Goal: Use online tool/utility: Utilize a website feature to perform a specific function

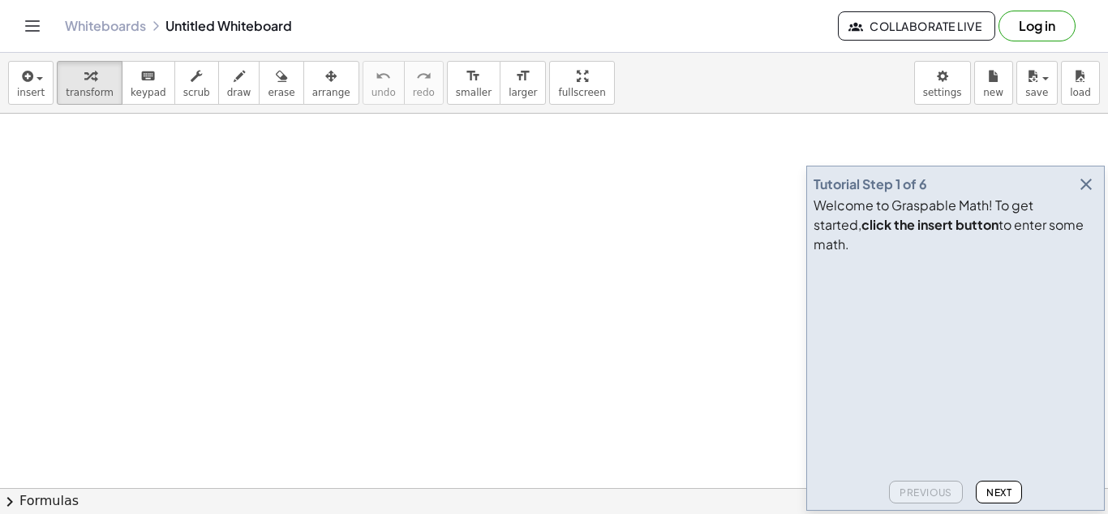
click at [1084, 194] on icon "button" at bounding box center [1086, 183] width 19 height 19
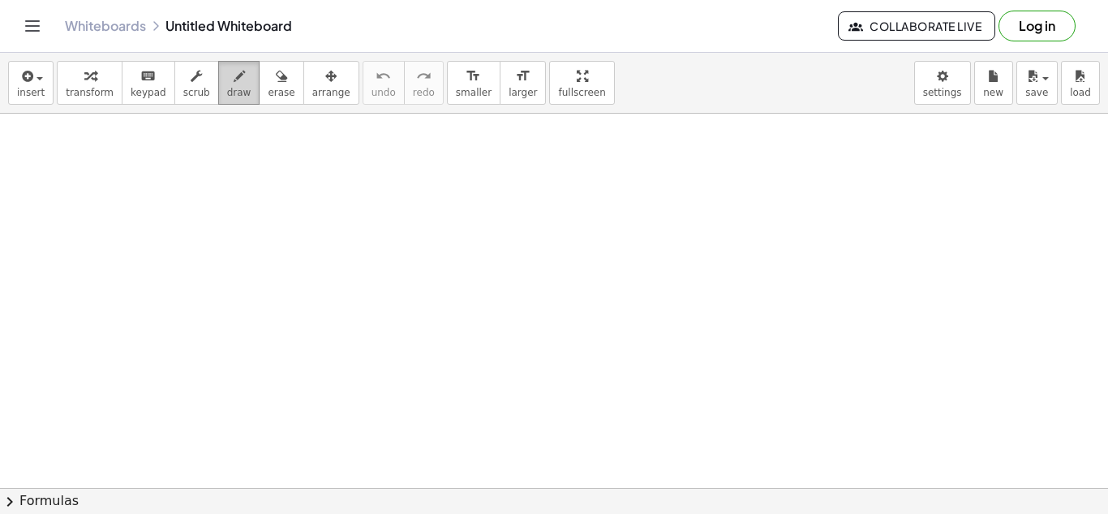
click at [218, 77] on button "draw" at bounding box center [239, 83] width 42 height 44
drag, startPoint x: 335, startPoint y: 152, endPoint x: 322, endPoint y: 179, distance: 30.5
click at [272, 75] on div "button" at bounding box center [281, 75] width 27 height 19
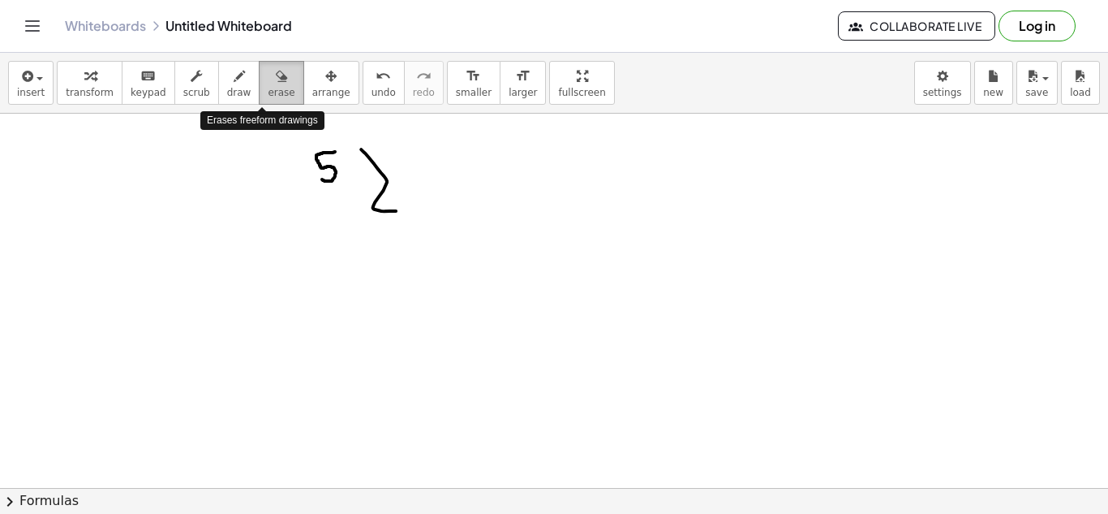
click at [272, 75] on div "button" at bounding box center [281, 75] width 27 height 19
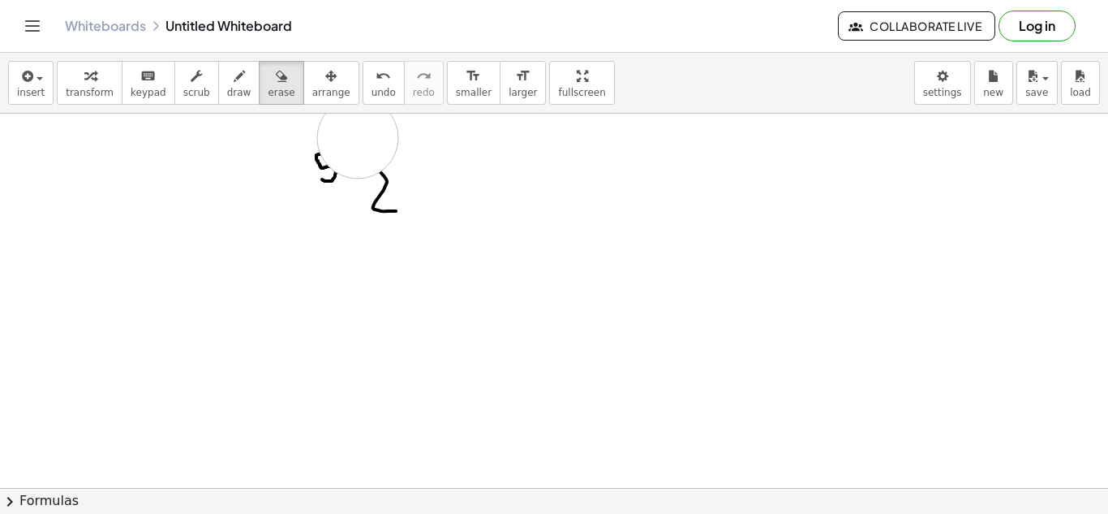
click at [363, 84] on button "undo undo" at bounding box center [384, 83] width 42 height 44
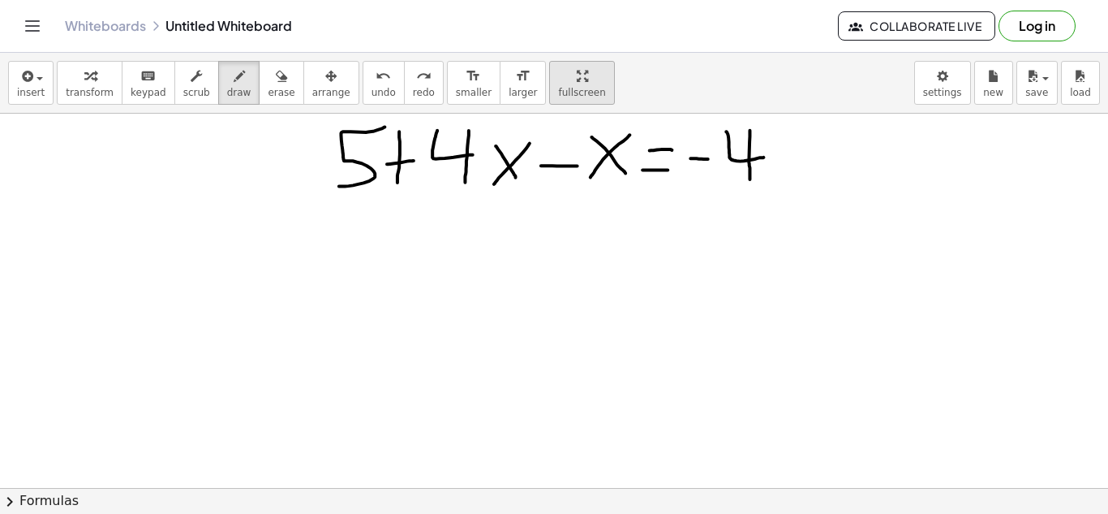
click at [541, 155] on div "insert select one: Math Expression Function Text Youtube Video Graphing Geometr…" at bounding box center [554, 283] width 1108 height 461
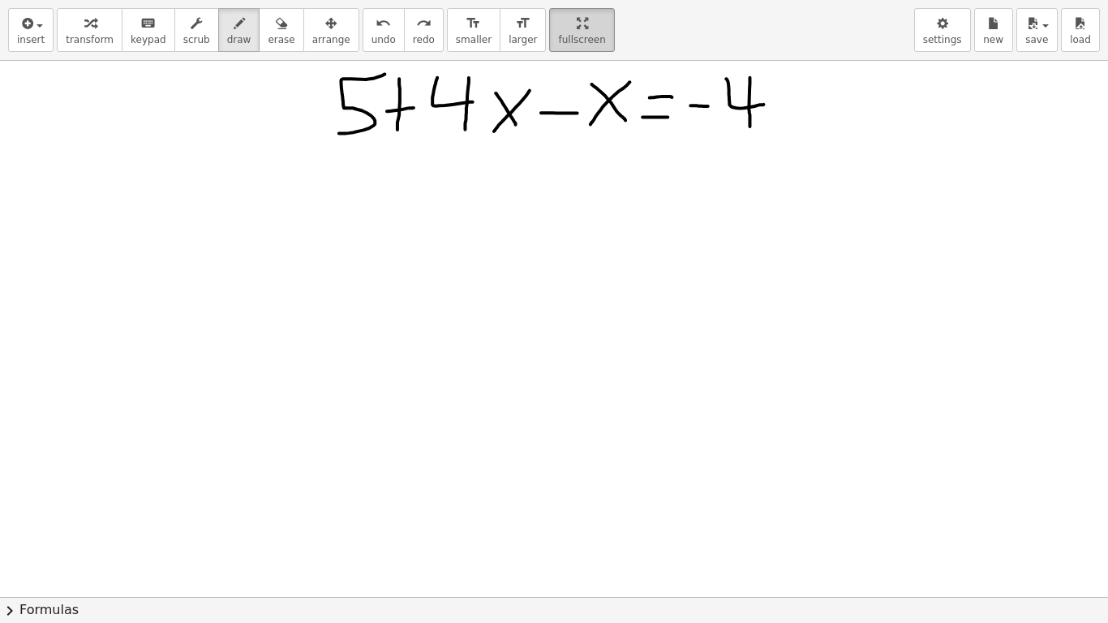
click at [570, 0] on html "Graspable Math Activities Get Started Activity Bank Assigned Work Classes White…" at bounding box center [554, 311] width 1108 height 623
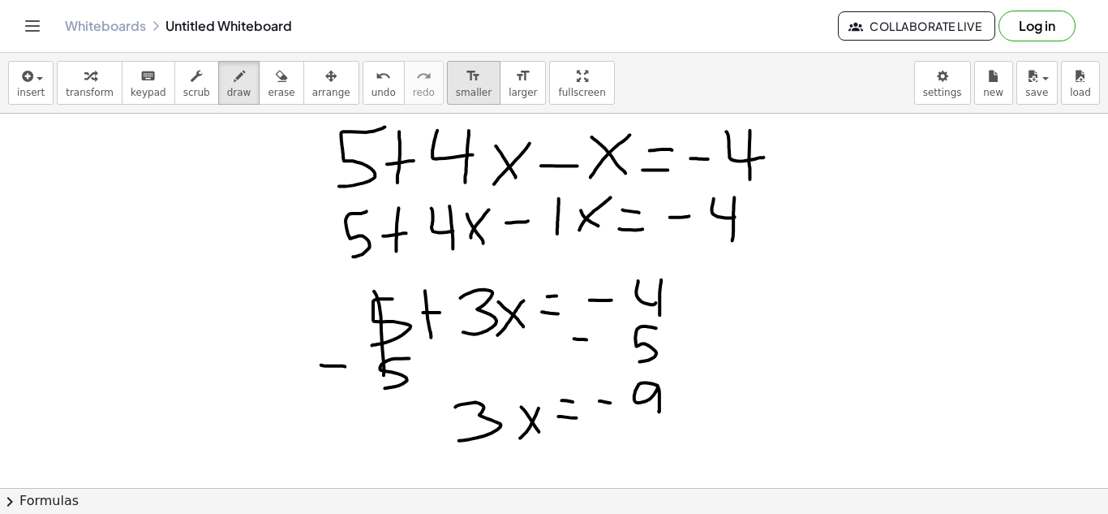
click at [466, 72] on icon "format_size" at bounding box center [473, 76] width 15 height 19
click at [574, 168] on div "insert select one: Math Expression Function Text Youtube Video Graphing Geometr…" at bounding box center [554, 283] width 1108 height 461
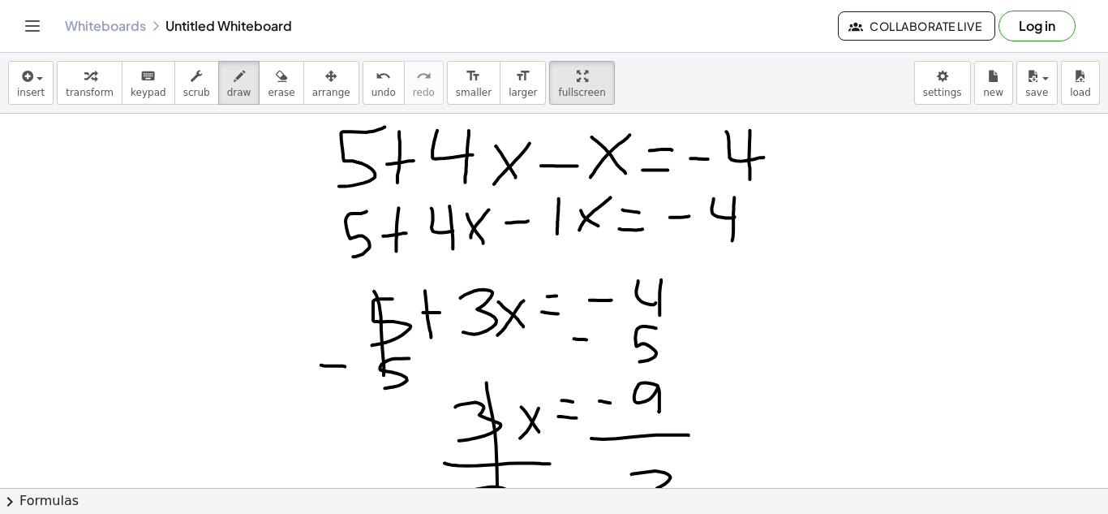
click at [577, 81] on icon "button" at bounding box center [582, 76] width 11 height 19
click at [539, 150] on div "insert select one: Math Expression Function Text Youtube Video Graphing Geometr…" at bounding box center [554, 283] width 1108 height 461
drag, startPoint x: 862, startPoint y: 393, endPoint x: 875, endPoint y: 393, distance: 13.8
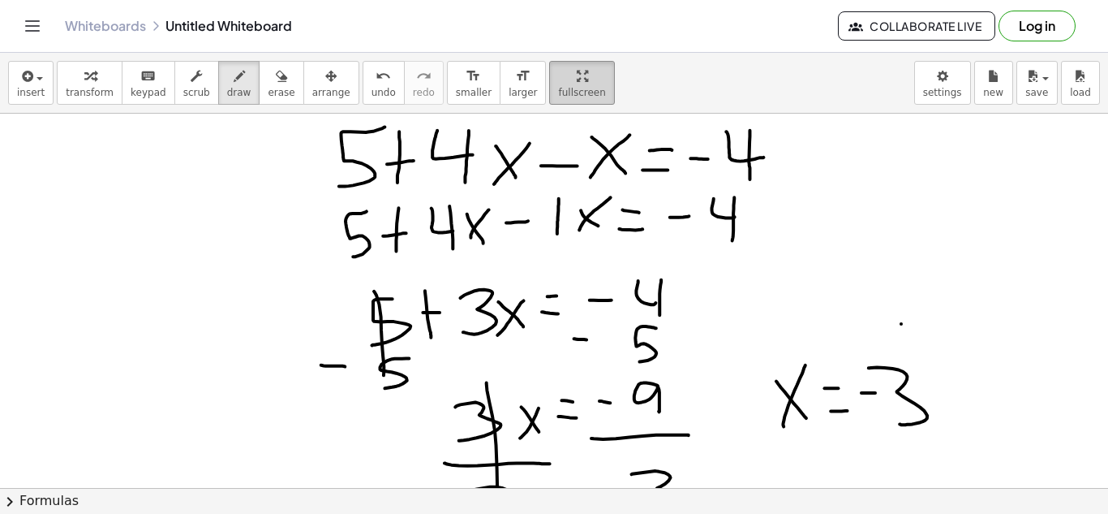
click at [558, 87] on span "fullscreen" at bounding box center [581, 92] width 47 height 11
click at [545, 155] on div "insert select one: Math Expression Function Text Youtube Video Graphing Geometr…" at bounding box center [554, 283] width 1108 height 461
click at [372, 78] on div "undo" at bounding box center [384, 75] width 24 height 19
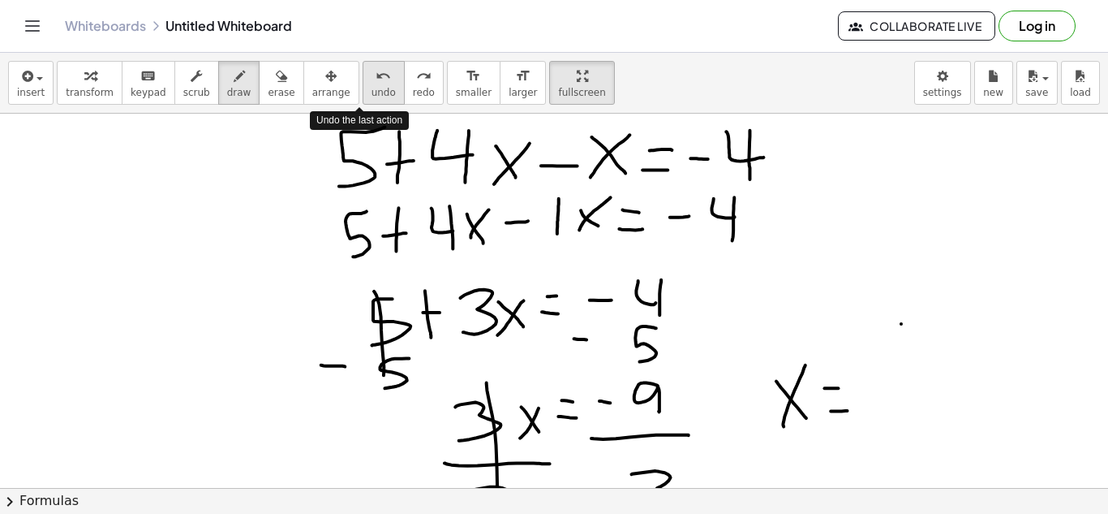
click at [372, 78] on div "undo" at bounding box center [384, 75] width 24 height 19
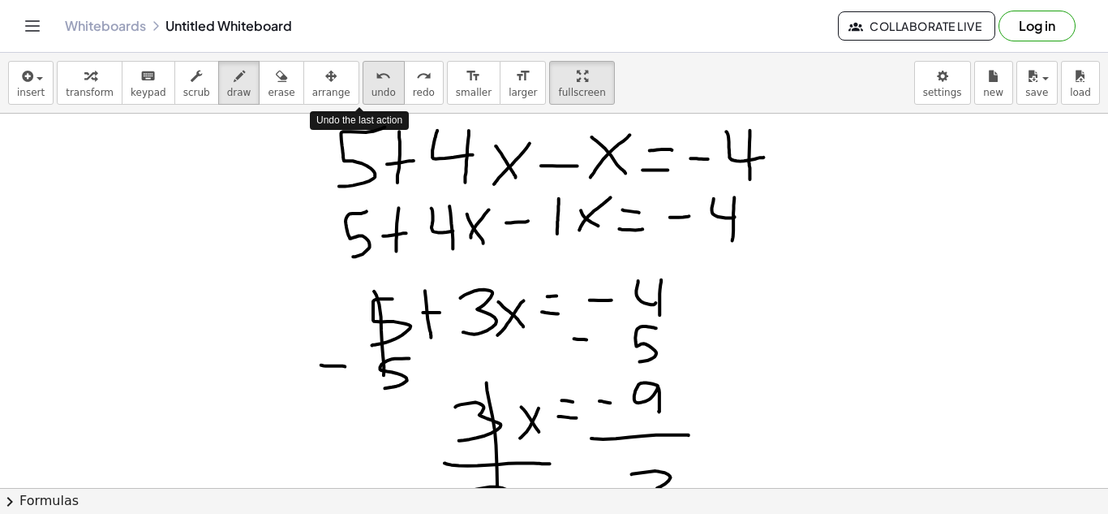
click at [372, 78] on div "undo" at bounding box center [384, 75] width 24 height 19
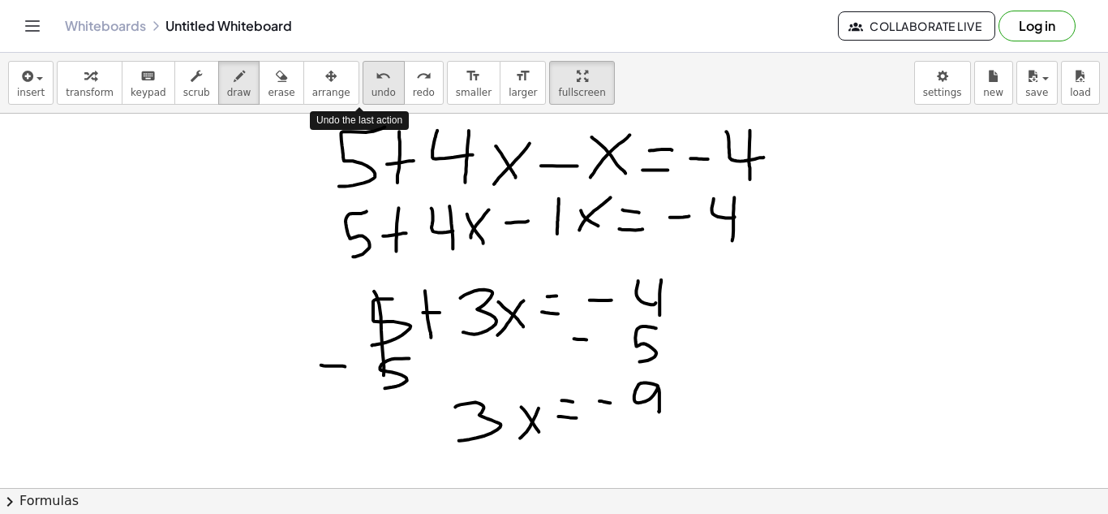
click at [372, 78] on div "undo" at bounding box center [384, 75] width 24 height 19
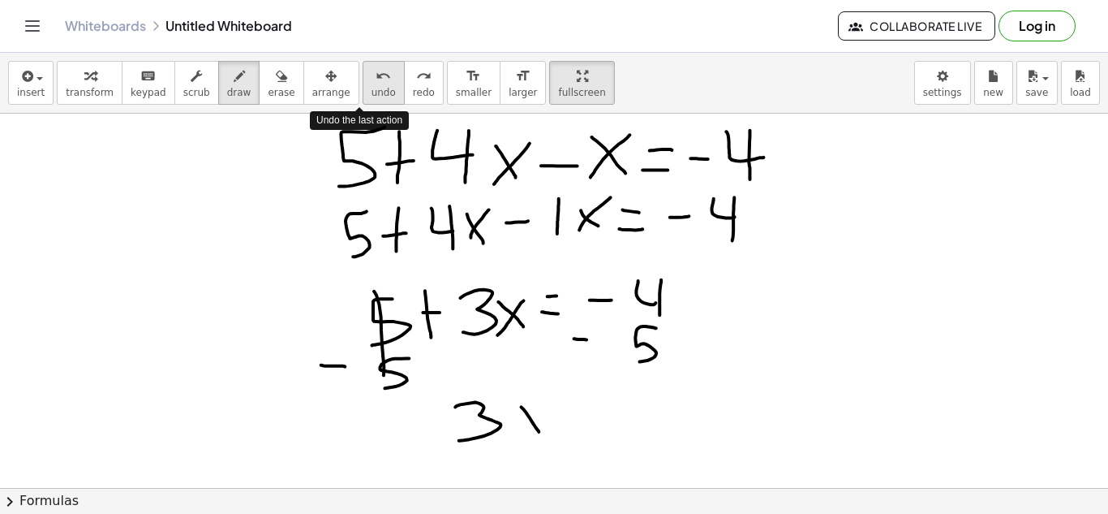
click at [372, 78] on div "undo" at bounding box center [384, 75] width 24 height 19
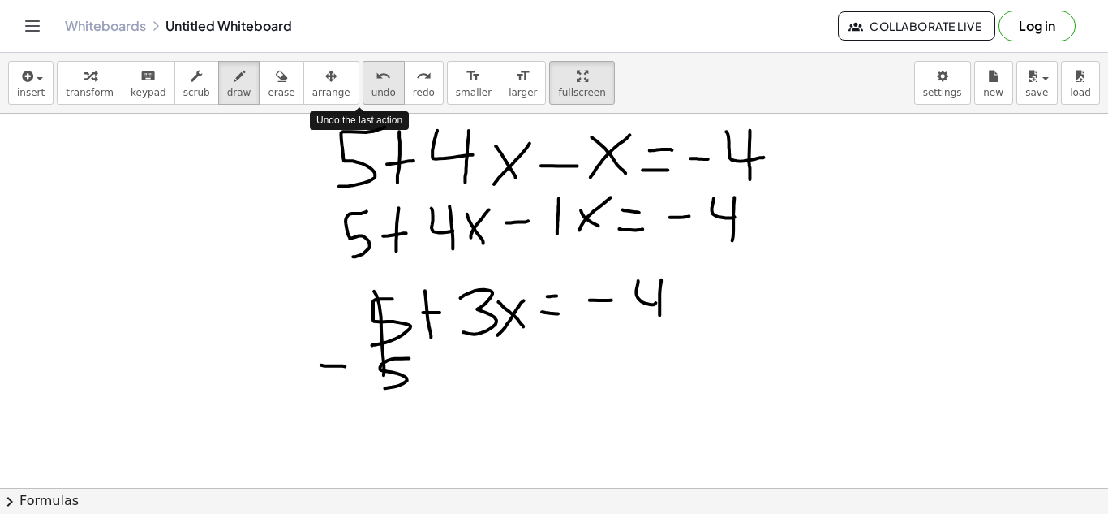
click at [372, 78] on div "undo" at bounding box center [384, 75] width 24 height 19
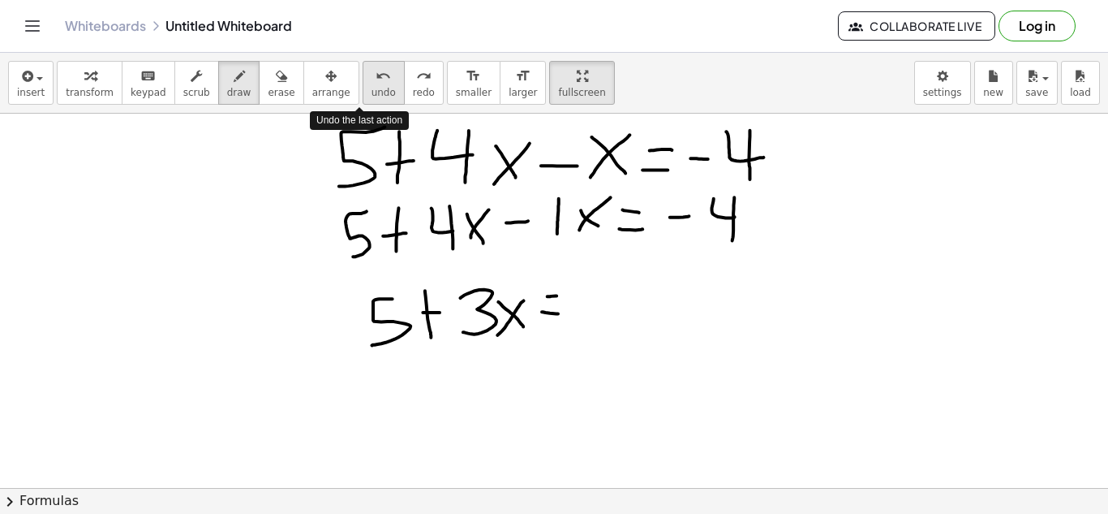
click at [372, 78] on div "undo" at bounding box center [384, 75] width 24 height 19
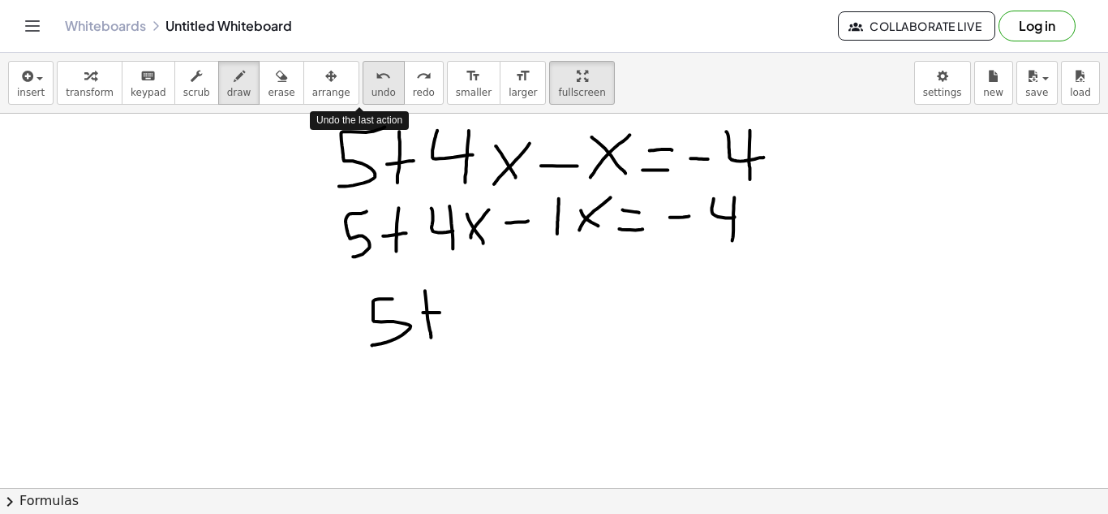
click at [372, 78] on div "undo" at bounding box center [384, 75] width 24 height 19
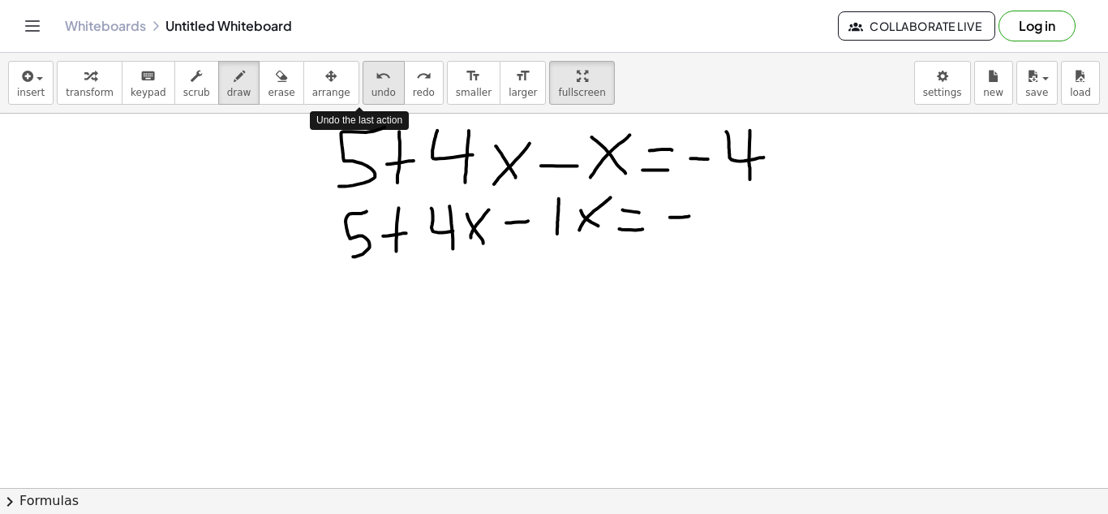
click at [372, 78] on div "undo" at bounding box center [384, 75] width 24 height 19
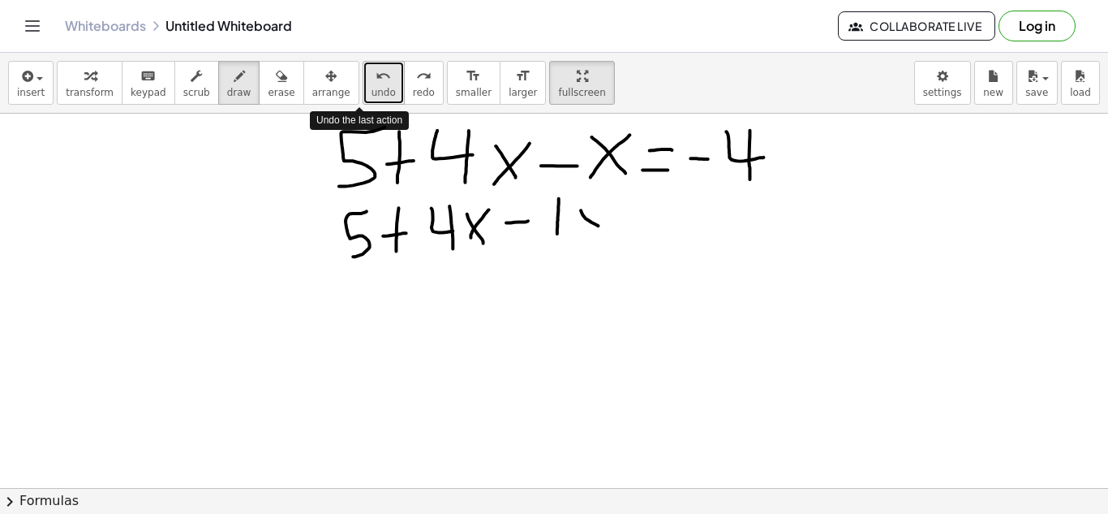
click at [372, 78] on div "undo" at bounding box center [384, 75] width 24 height 19
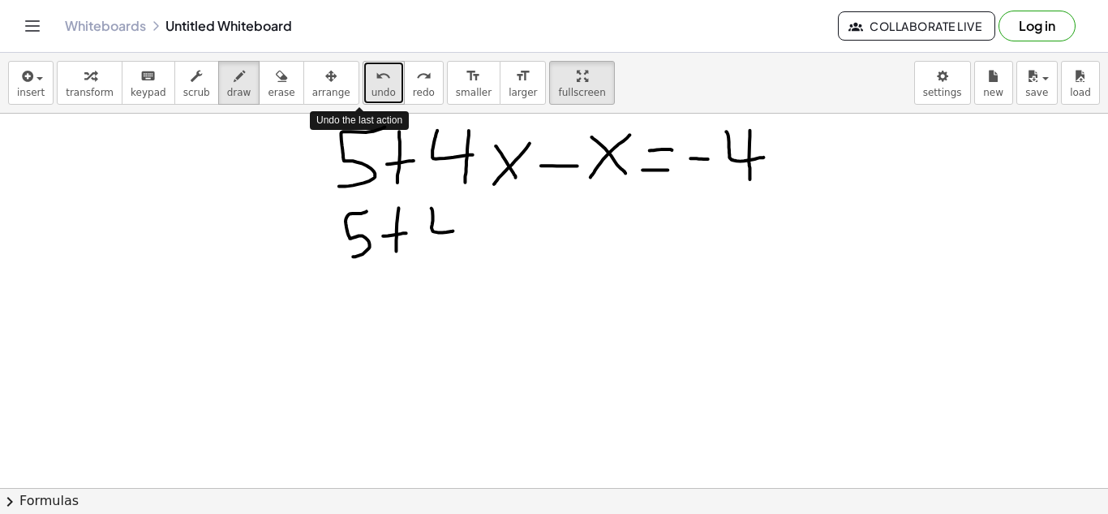
click at [372, 78] on div "undo" at bounding box center [384, 75] width 24 height 19
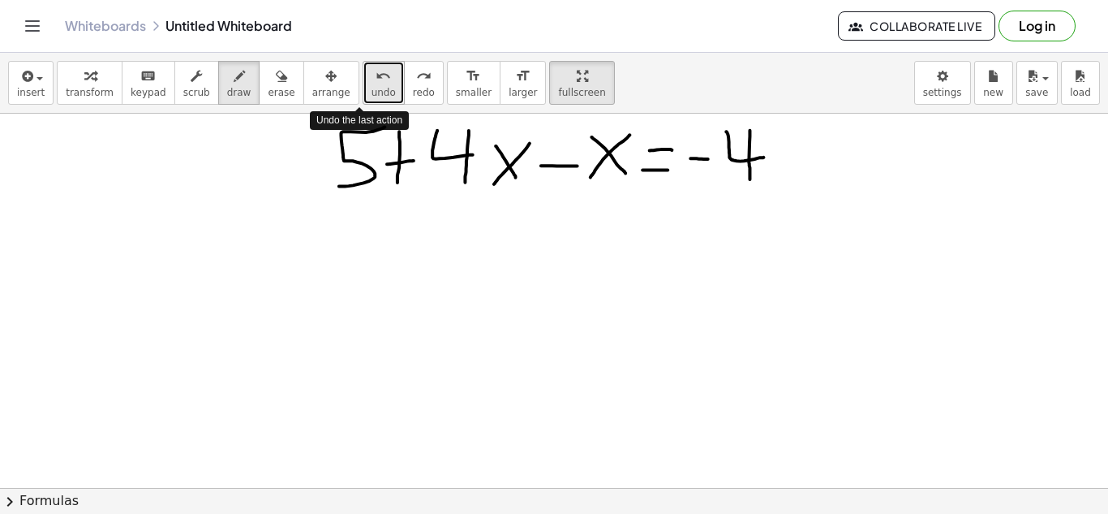
click at [372, 78] on div "undo" at bounding box center [384, 75] width 24 height 19
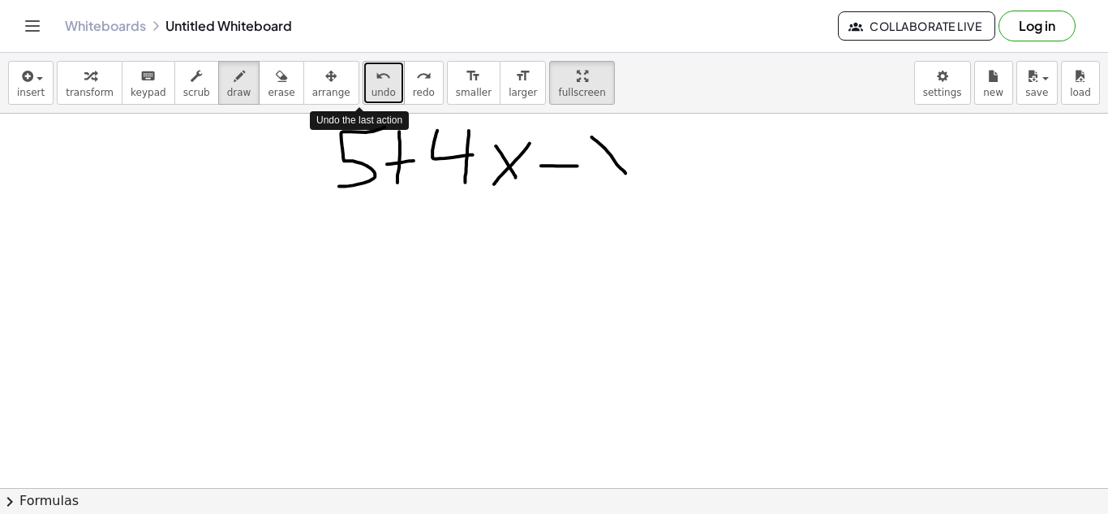
click at [372, 78] on div "undo" at bounding box center [384, 75] width 24 height 19
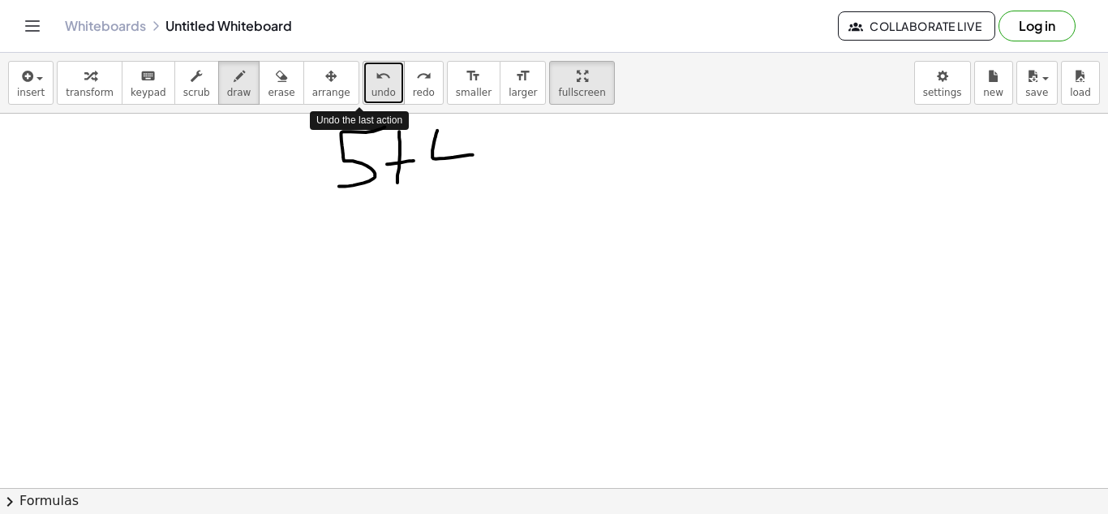
click at [372, 78] on div "undo" at bounding box center [384, 75] width 24 height 19
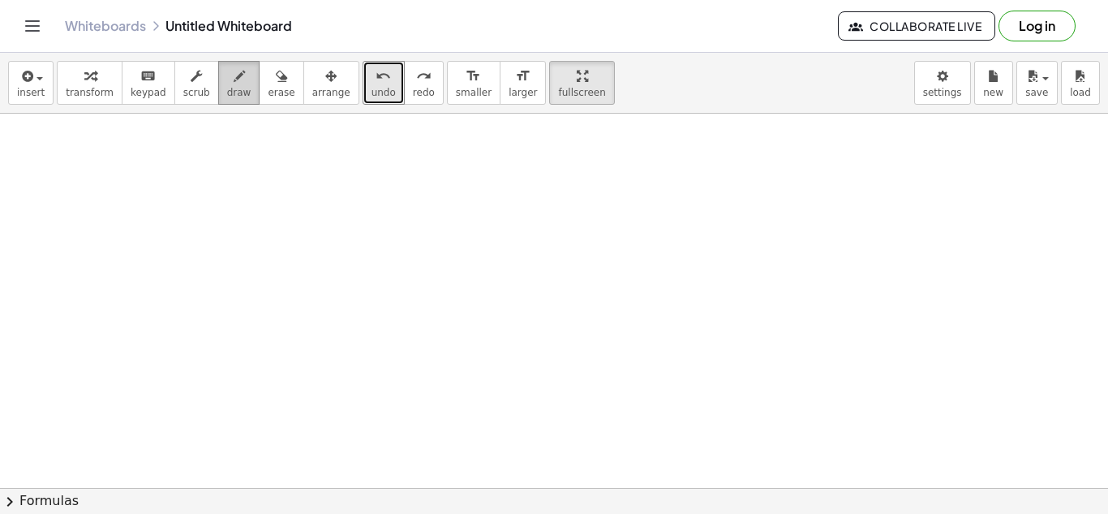
click at [218, 73] on button "draw" at bounding box center [239, 83] width 42 height 44
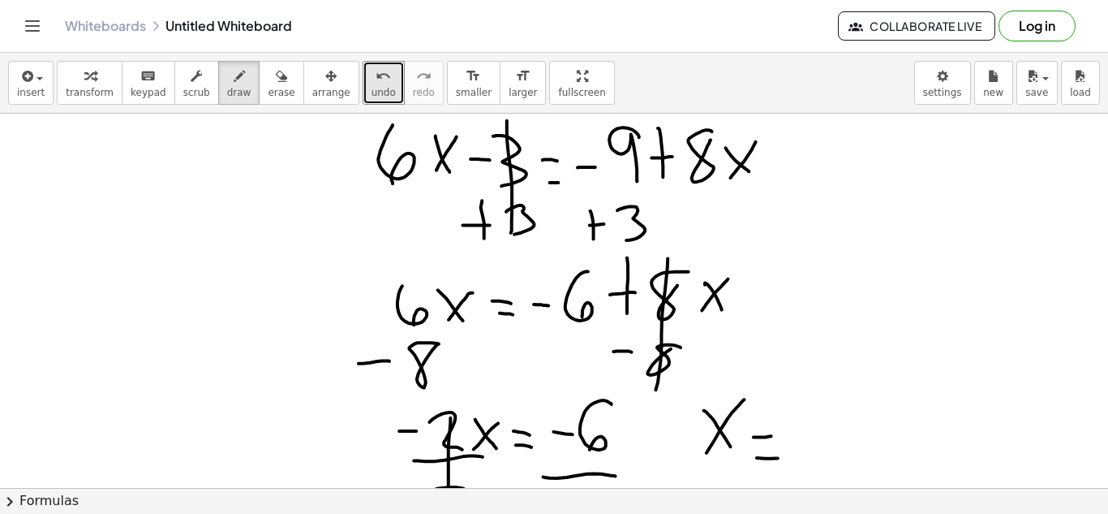
click at [556, 139] on div "insert select one: Math Expression Function Text Youtube Video Graphing Geometr…" at bounding box center [554, 283] width 1108 height 461
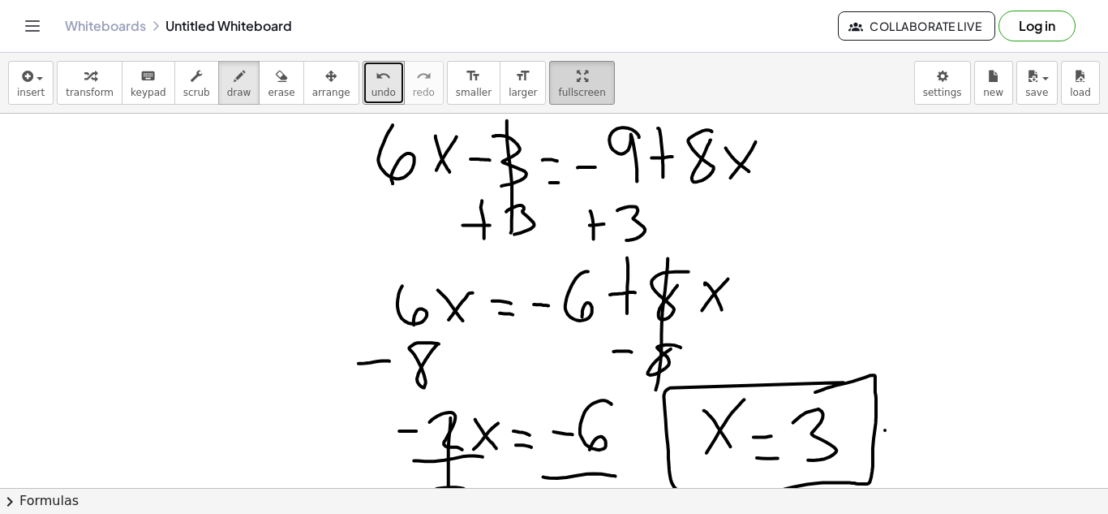
click at [549, 103] on button "fullscreen" at bounding box center [581, 83] width 65 height 44
click at [552, 139] on div "insert select one: Math Expression Function Text Youtube Video Graphing Geometr…" at bounding box center [554, 283] width 1108 height 461
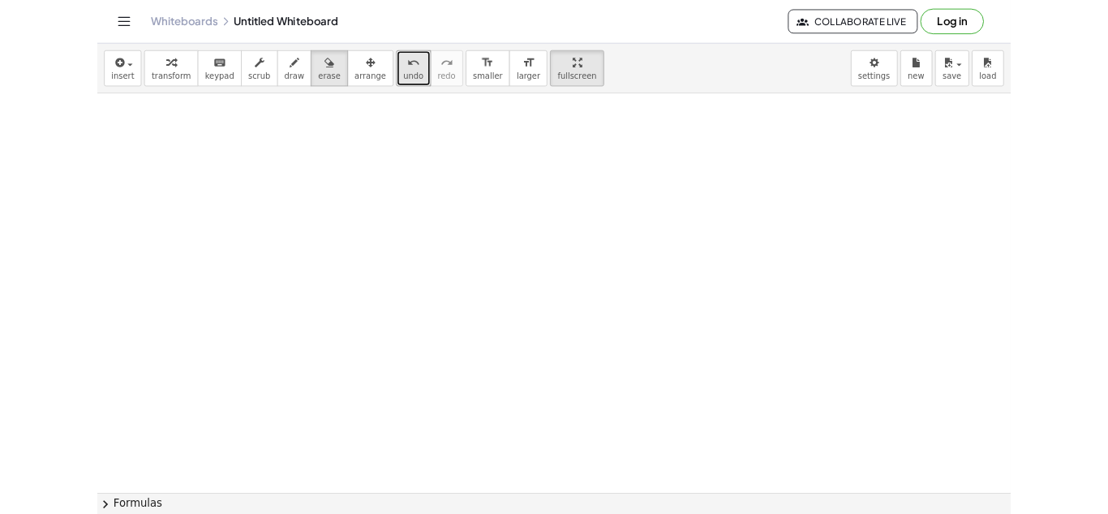
scroll to position [143, 0]
